Goal: Task Accomplishment & Management: Use online tool/utility

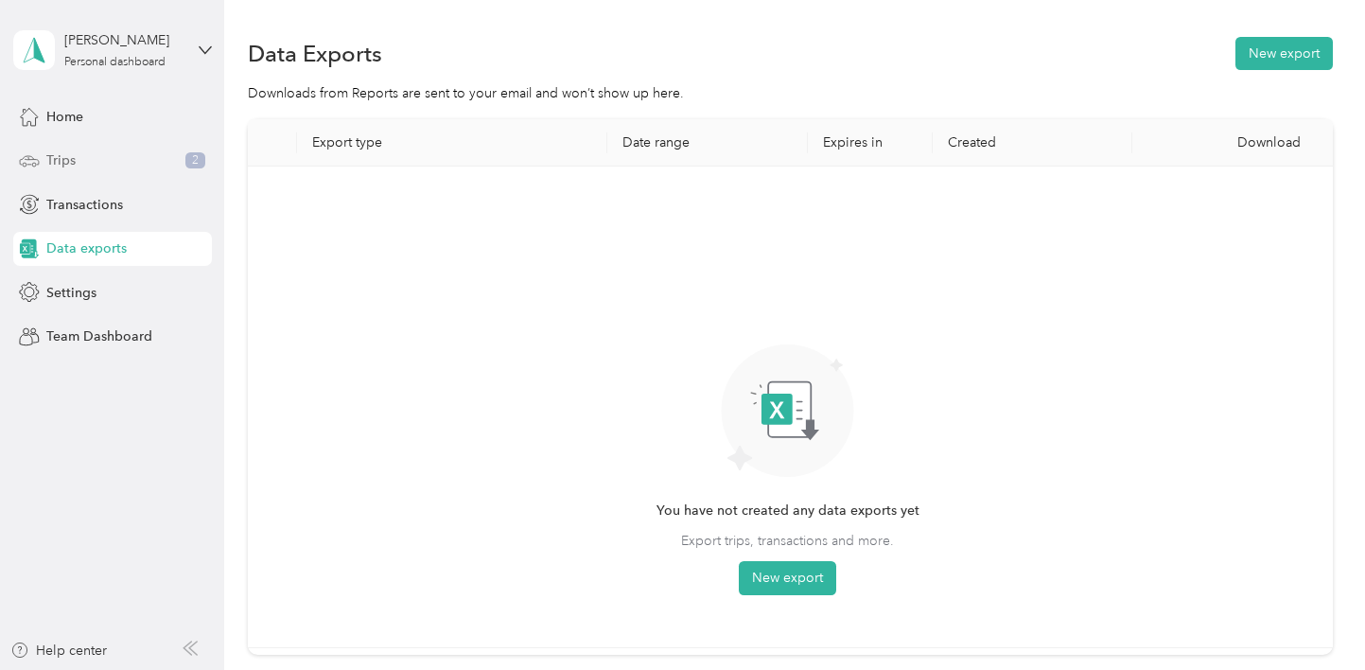
click at [98, 162] on div "Trips 2" at bounding box center [112, 161] width 199 height 34
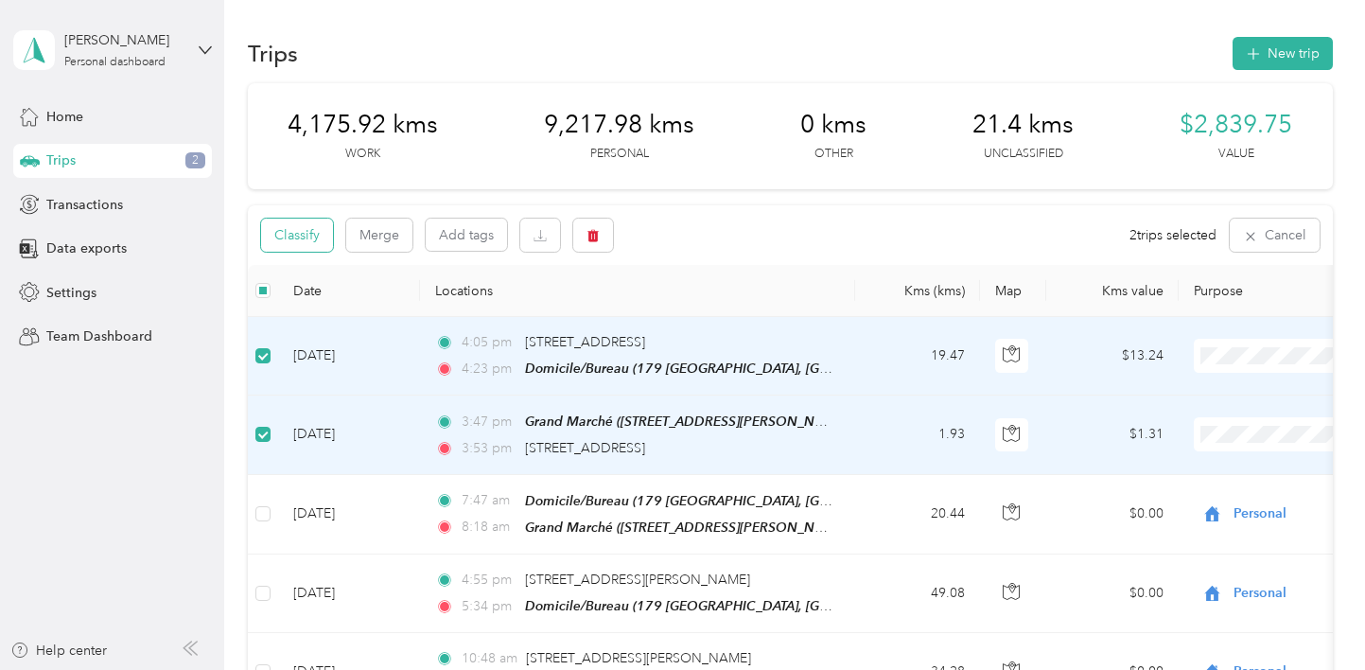
click at [299, 235] on button "Classify" at bounding box center [297, 235] width 72 height 33
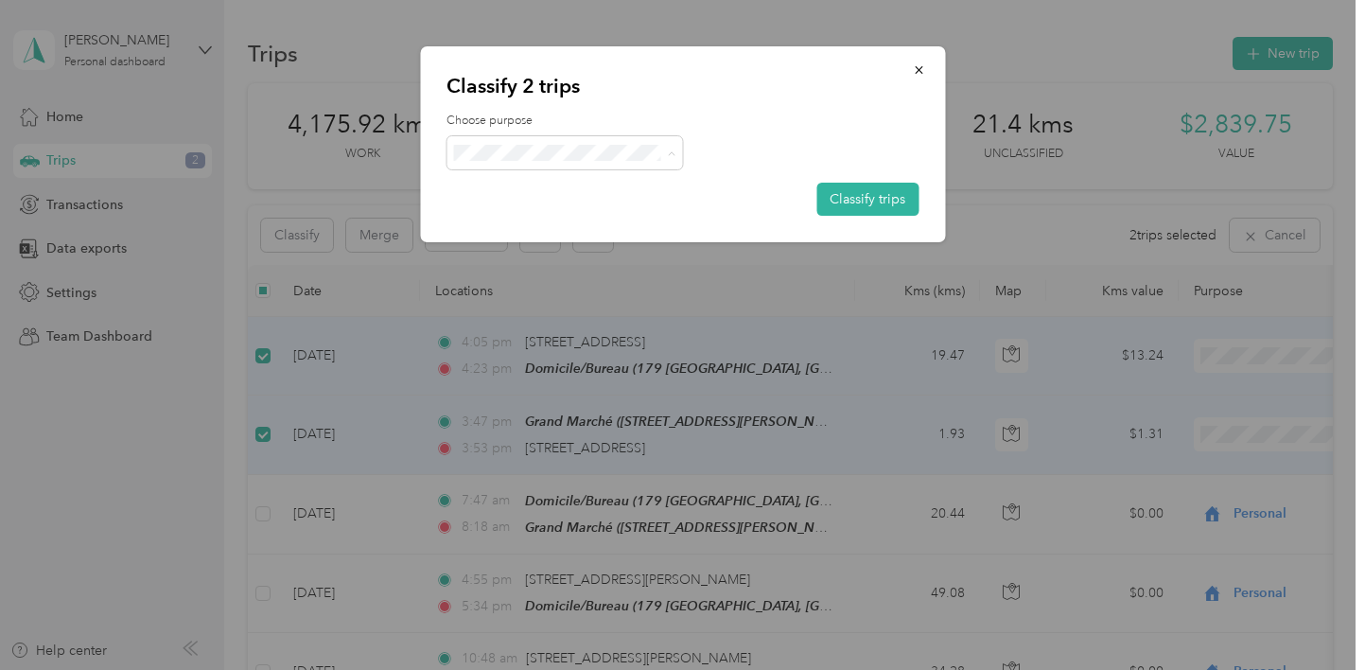
click at [518, 214] on span "Personal" at bounding box center [582, 221] width 176 height 20
click at [886, 199] on button "Classify trips" at bounding box center [868, 199] width 102 height 33
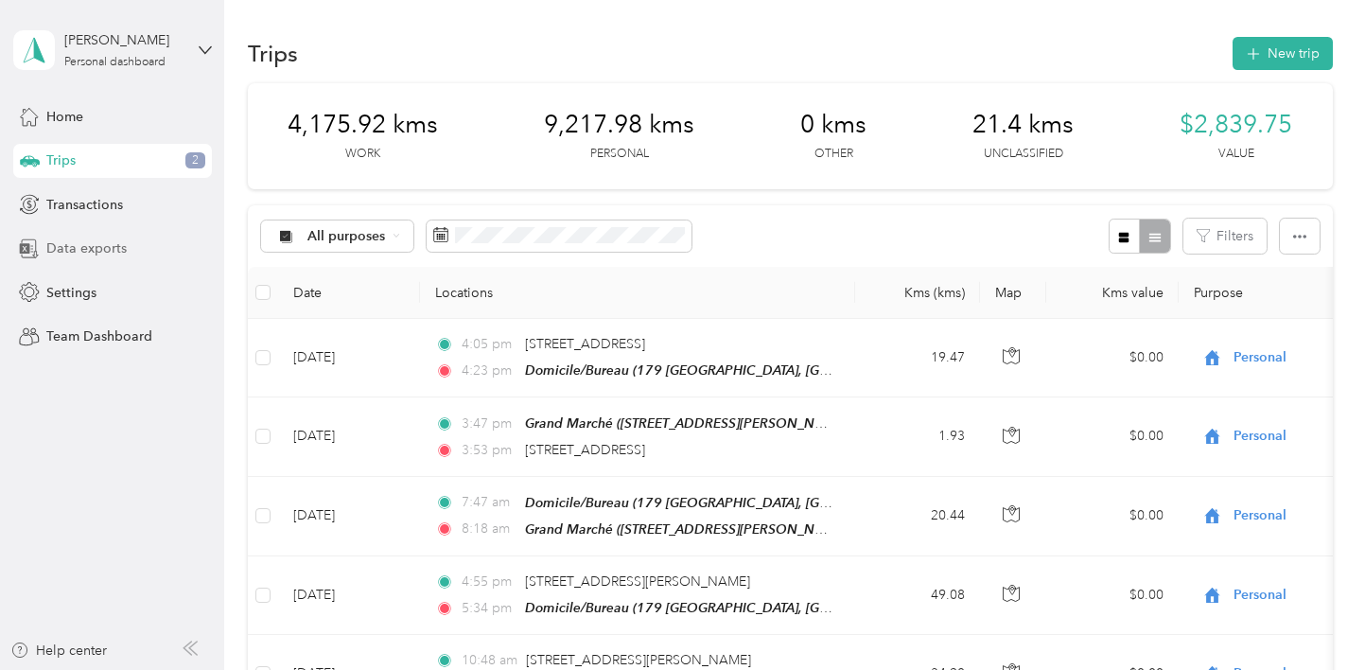
click at [73, 249] on span "Data exports" at bounding box center [86, 248] width 80 height 20
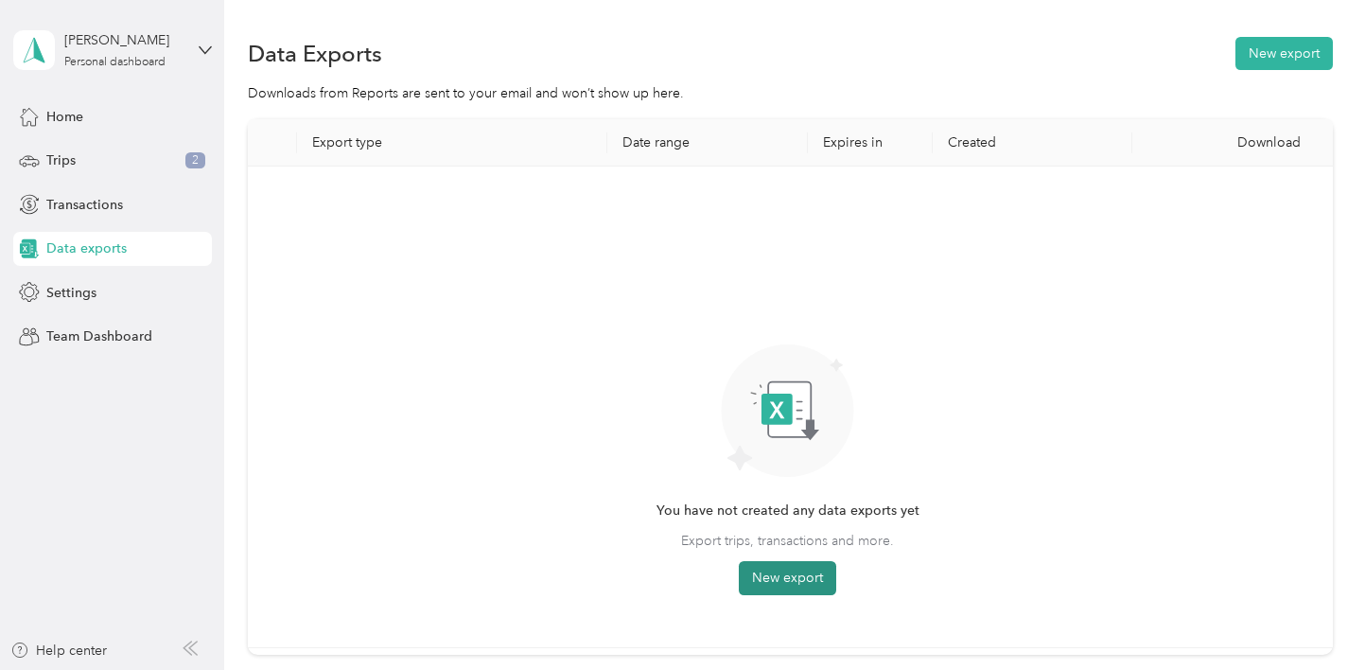
click at [775, 576] on button "New export" at bounding box center [787, 578] width 97 height 34
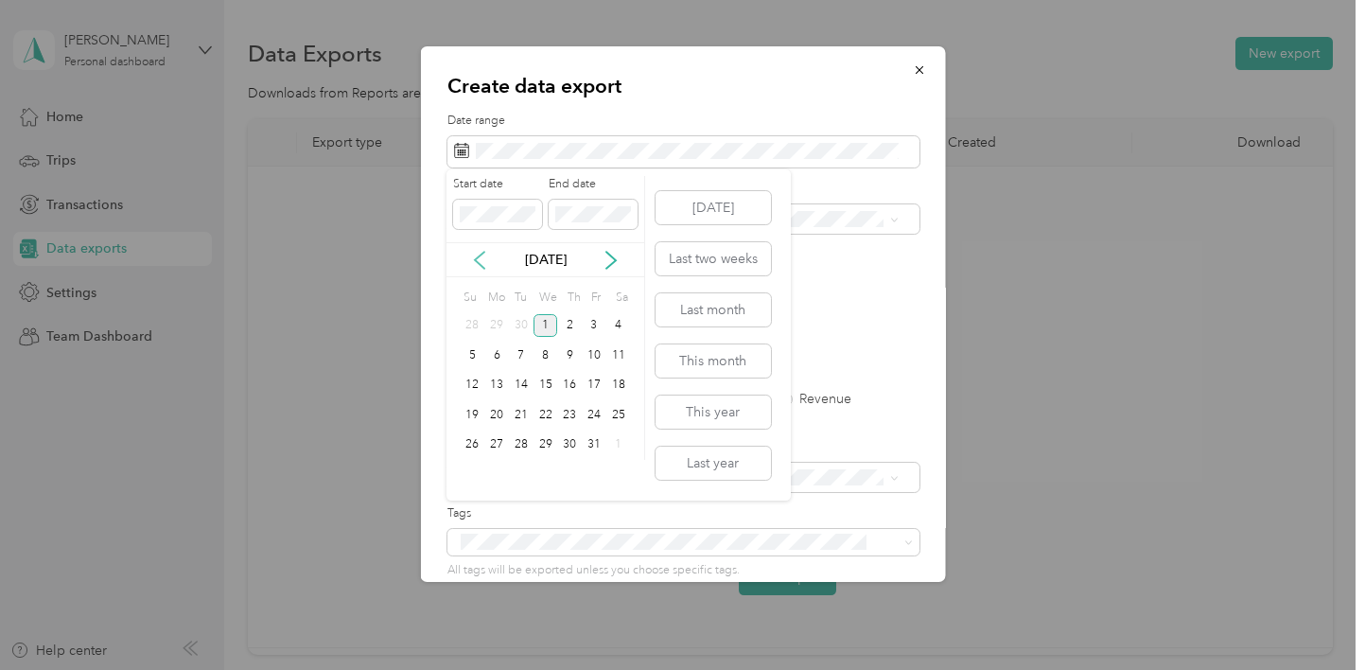
click at [479, 258] on icon at bounding box center [479, 260] width 19 height 19
click at [497, 326] on div "1" at bounding box center [496, 326] width 25 height 24
click at [520, 445] on div "30" at bounding box center [521, 445] width 25 height 24
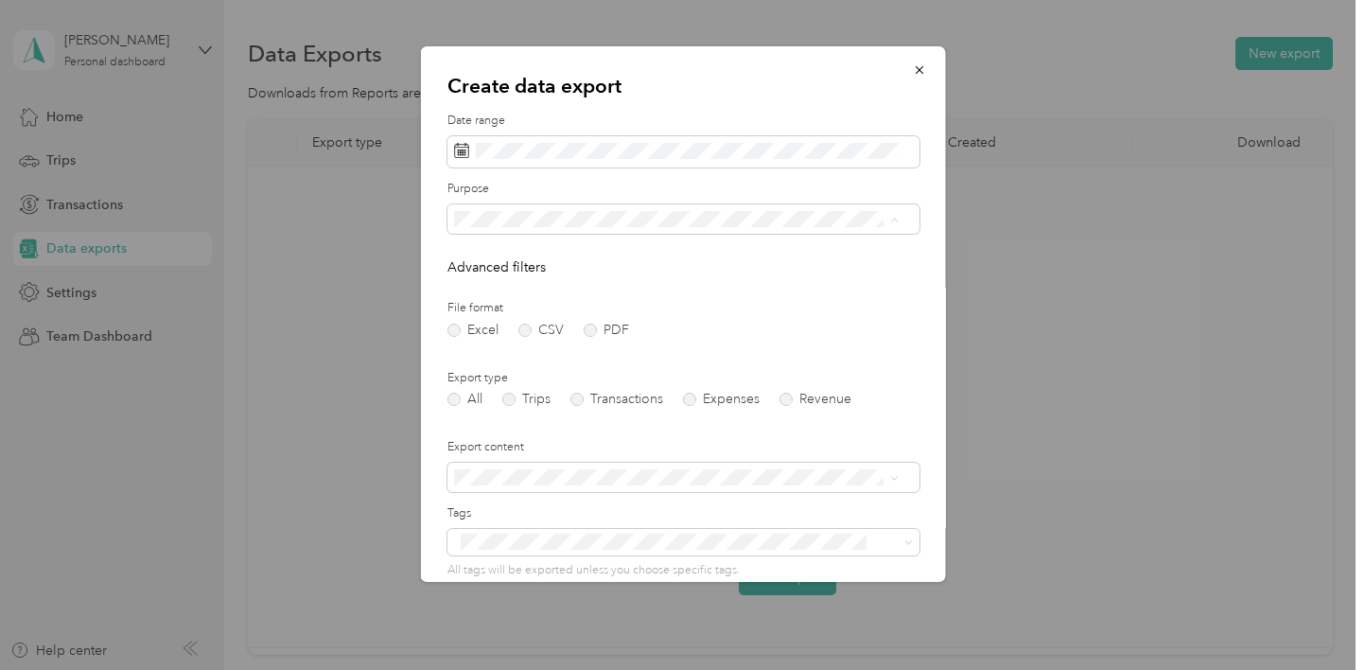
click at [569, 251] on div "All" at bounding box center [675, 252] width 431 height 20
click at [591, 326] on label "PDF" at bounding box center [605, 330] width 45 height 13
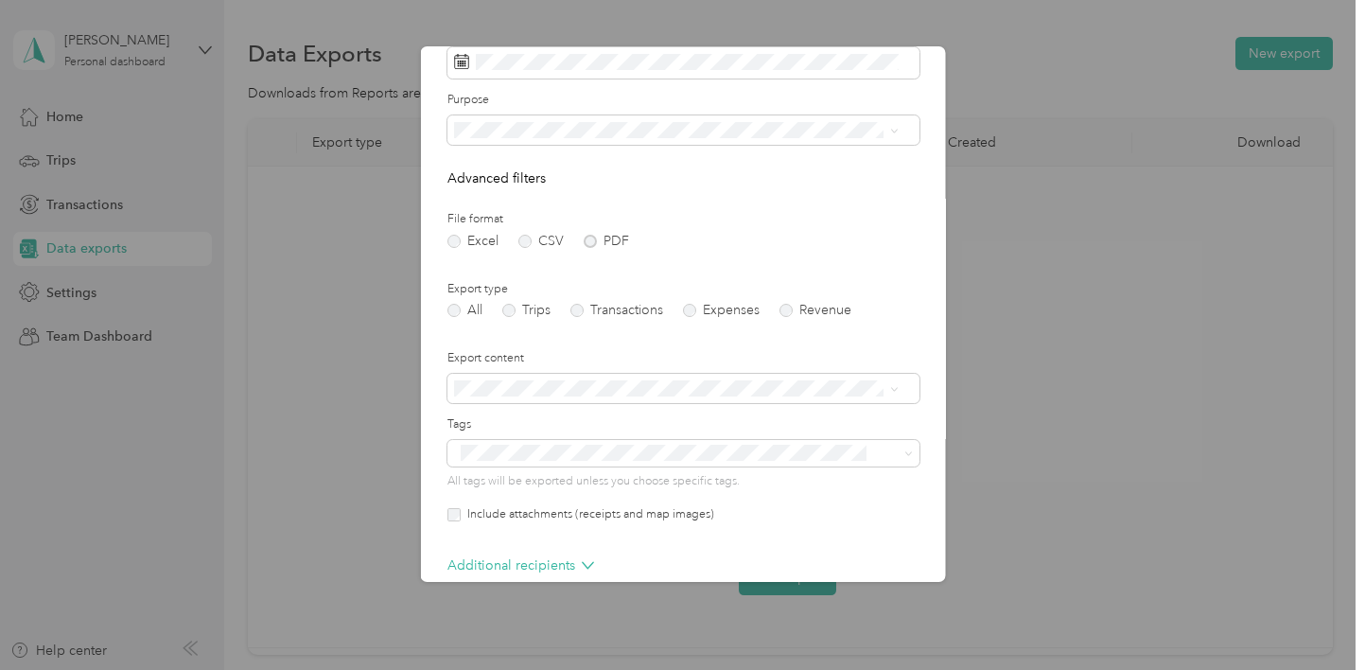
scroll to position [185, 0]
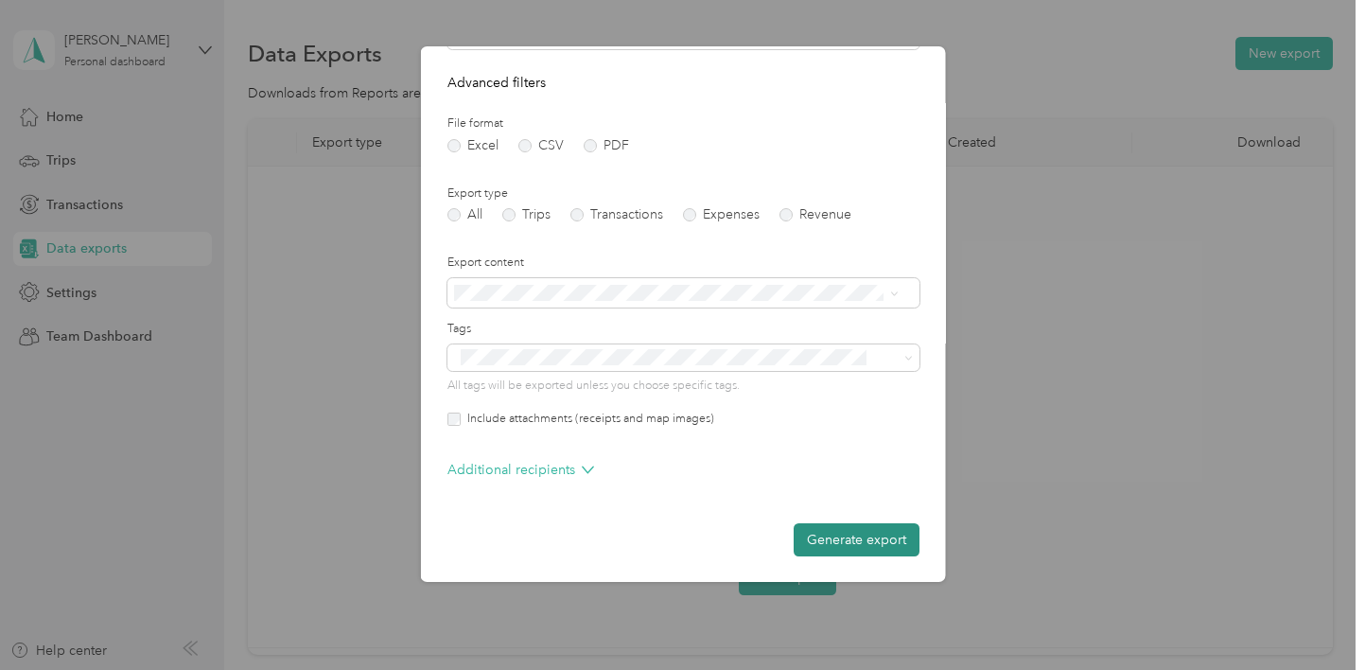
click at [840, 545] on button "Generate export" at bounding box center [856, 539] width 126 height 33
